Goal: Find contact information: Find contact information

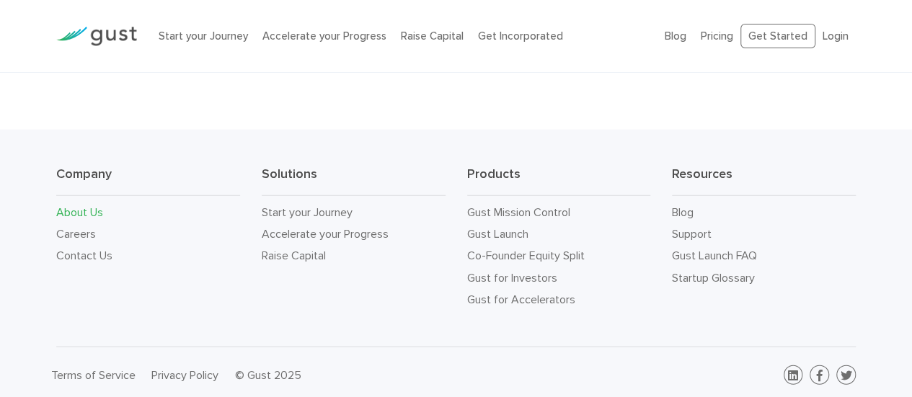
scroll to position [1545, 0]
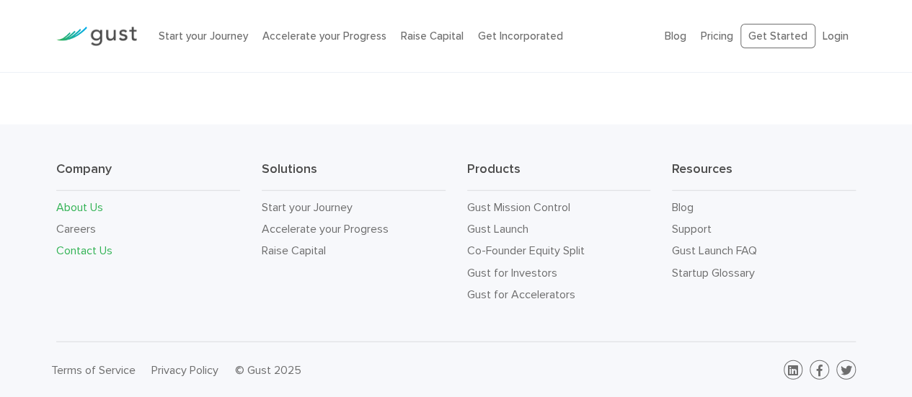
click at [99, 249] on link "Contact Us" at bounding box center [84, 251] width 56 height 14
